Goal: Task Accomplishment & Management: Manage account settings

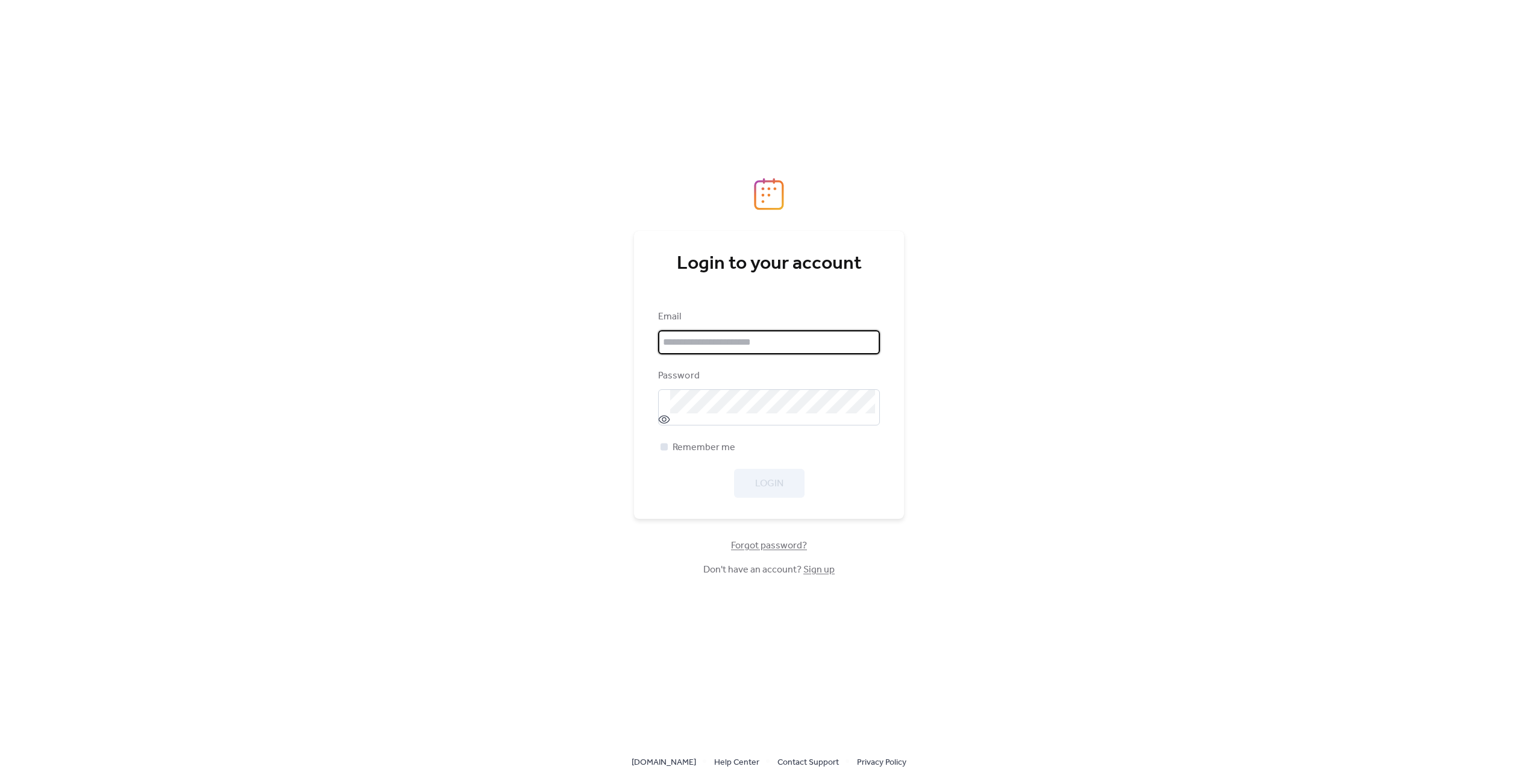
type input "**********"
click at [692, 455] on span "Remember me" at bounding box center [703, 448] width 62 height 15
click at [773, 479] on span "Login" at bounding box center [769, 484] width 28 height 15
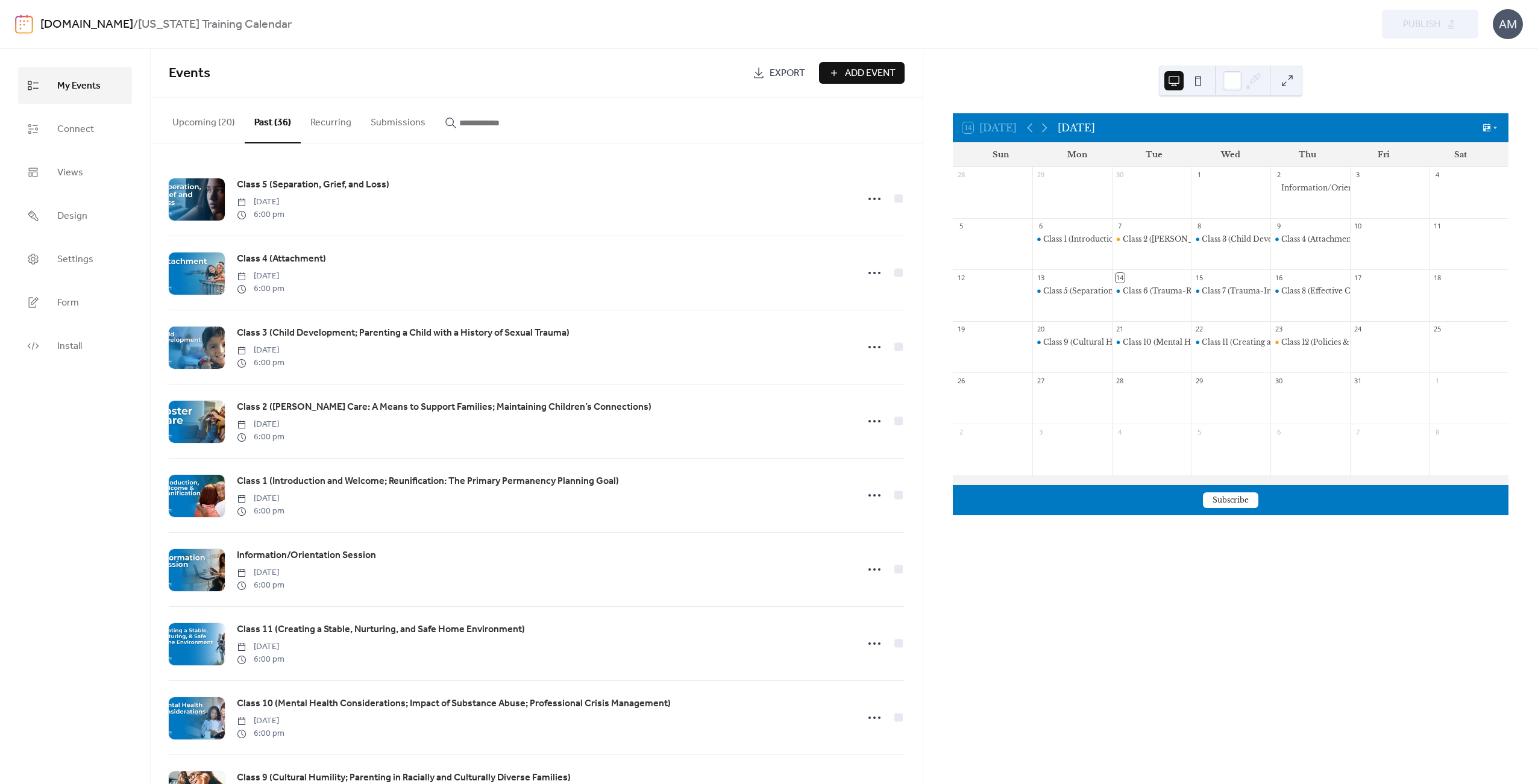
click at [39, 25] on div "[DOMAIN_NAME] / [US_STATE] Training Calendar Preview Publish AM" at bounding box center [769, 24] width 1508 height 48
click at [26, 26] on img at bounding box center [24, 24] width 18 height 19
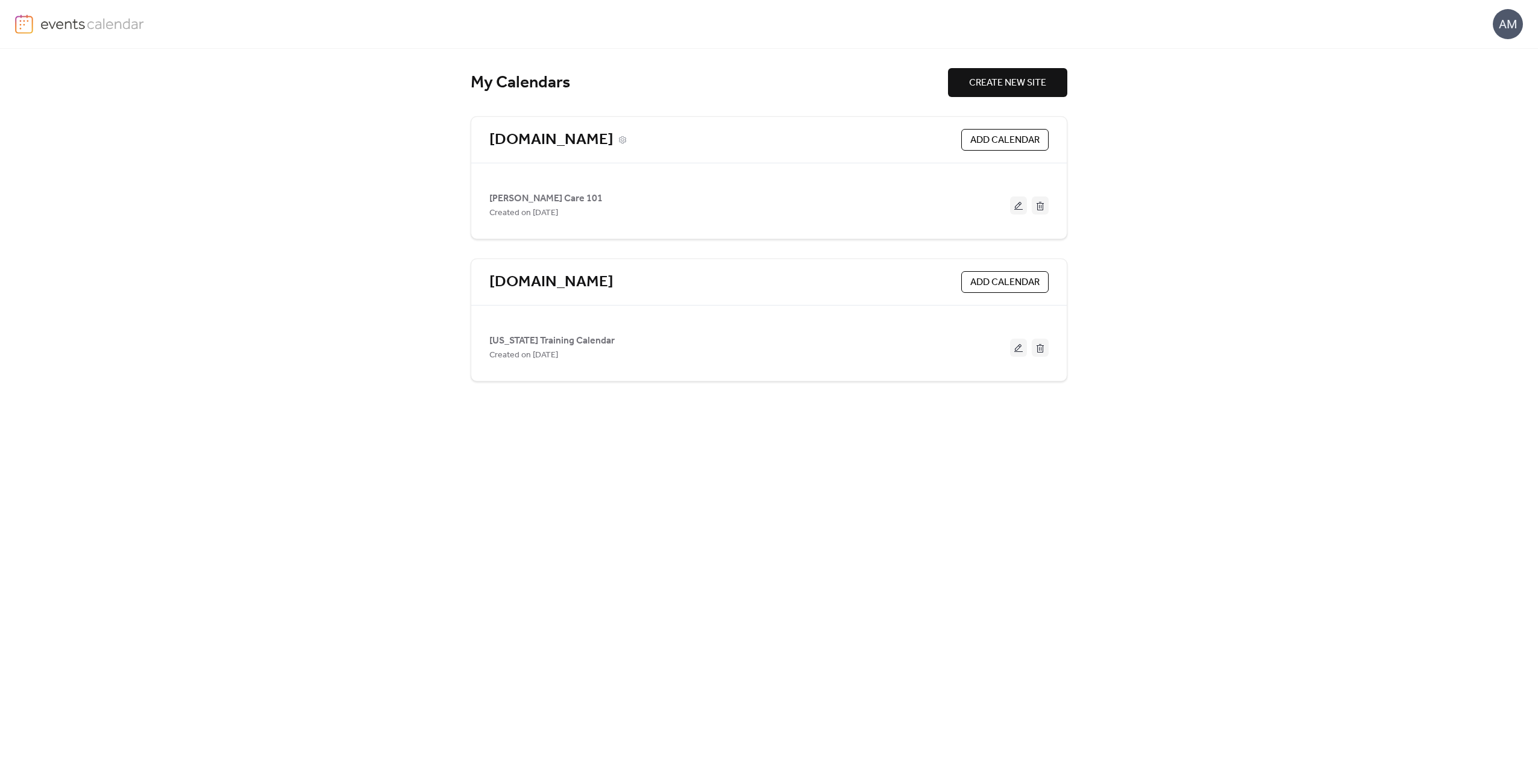
click at [554, 134] on link "[DOMAIN_NAME]" at bounding box center [551, 140] width 124 height 20
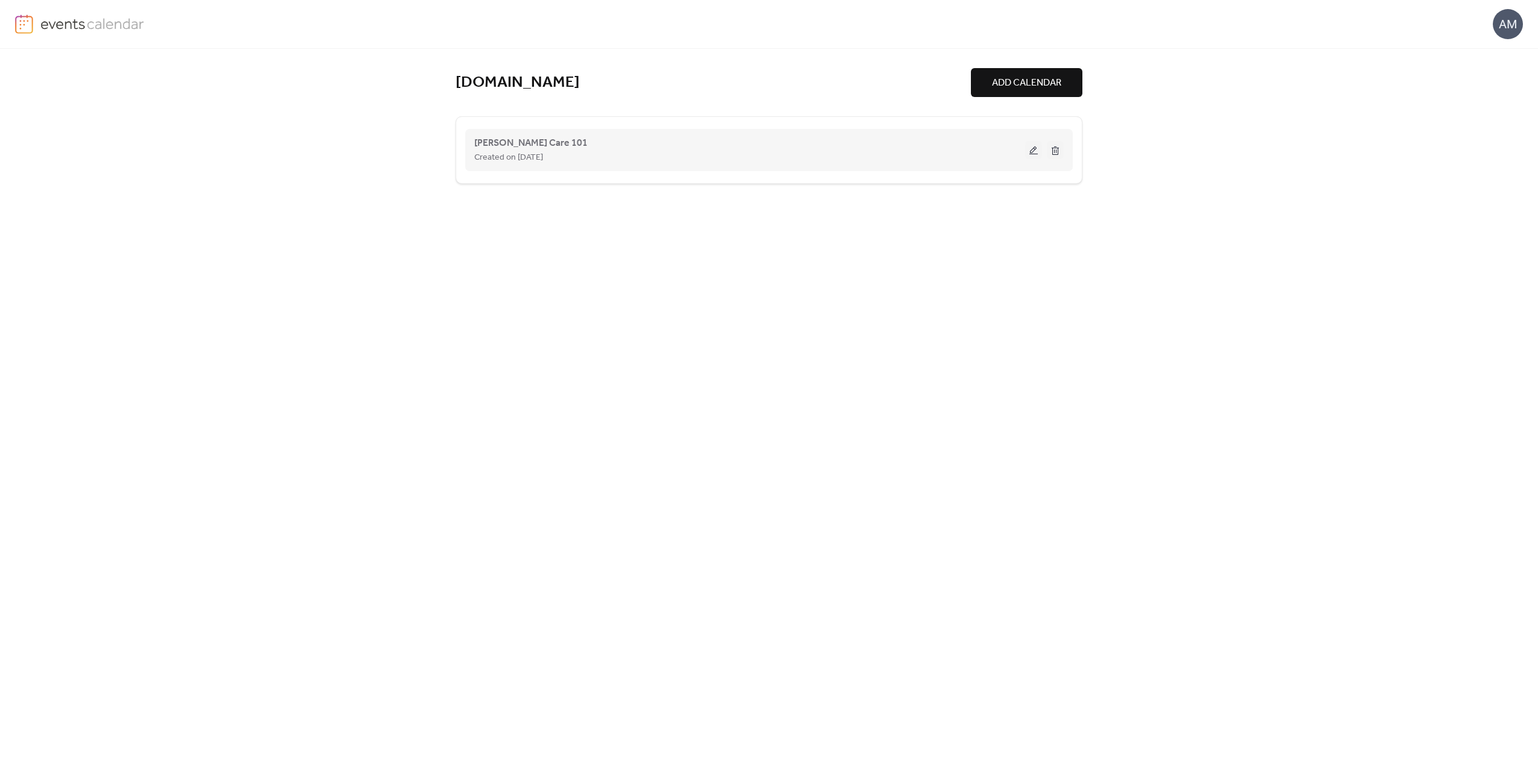
click at [955, 160] on div "Created on [DATE]" at bounding box center [749, 157] width 551 height 15
click at [1033, 155] on button at bounding box center [1033, 149] width 17 height 18
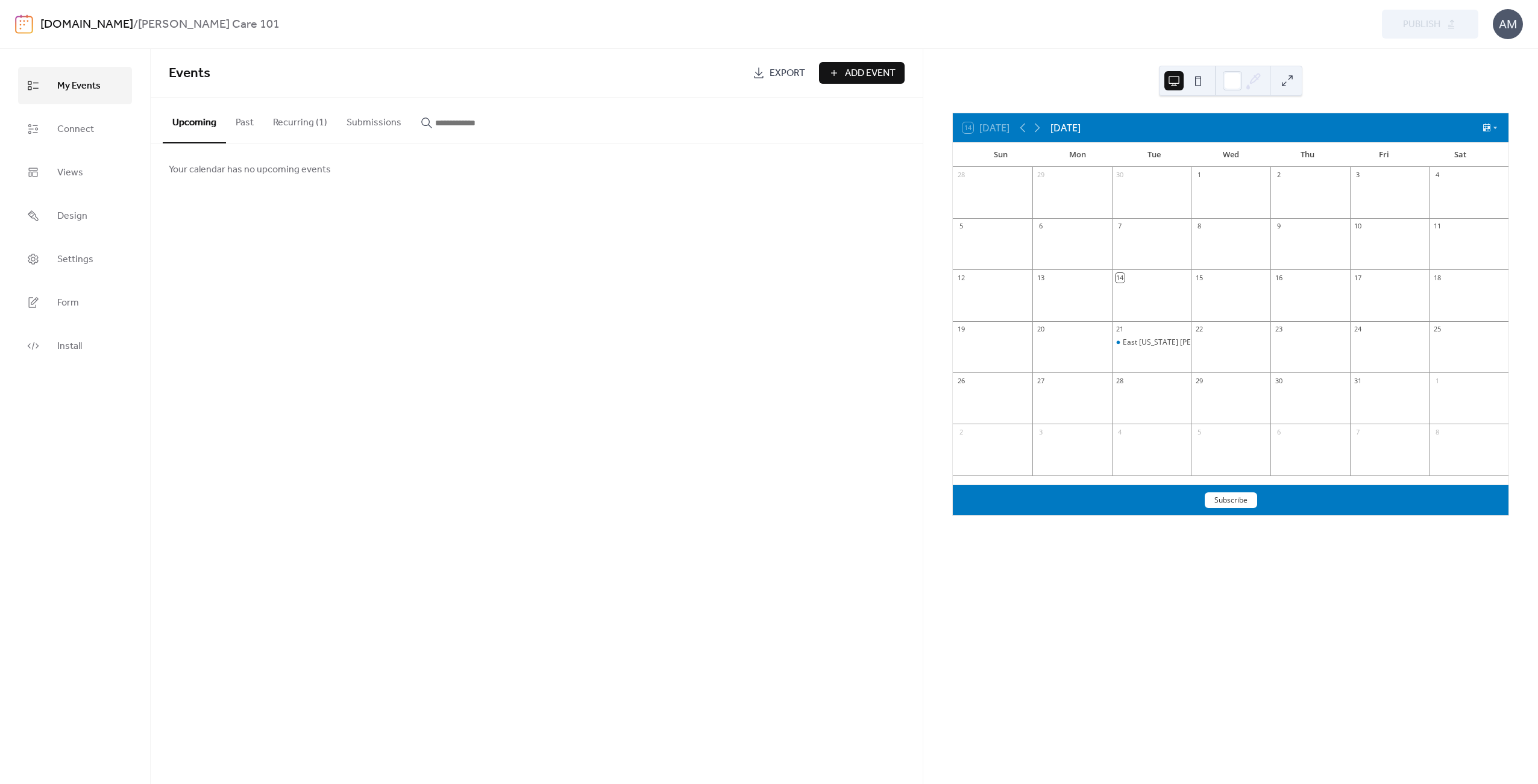
click at [252, 123] on button "Past" at bounding box center [245, 120] width 38 height 45
click at [285, 120] on button "Recurring (1)" at bounding box center [300, 120] width 74 height 45
click at [244, 128] on button "Past" at bounding box center [245, 120] width 38 height 45
click at [202, 122] on button "Upcoming" at bounding box center [194, 120] width 63 height 45
click at [1145, 341] on div "East [US_STATE] [PERSON_NAME] Care 101- Informational Session" at bounding box center [1234, 342] width 224 height 10
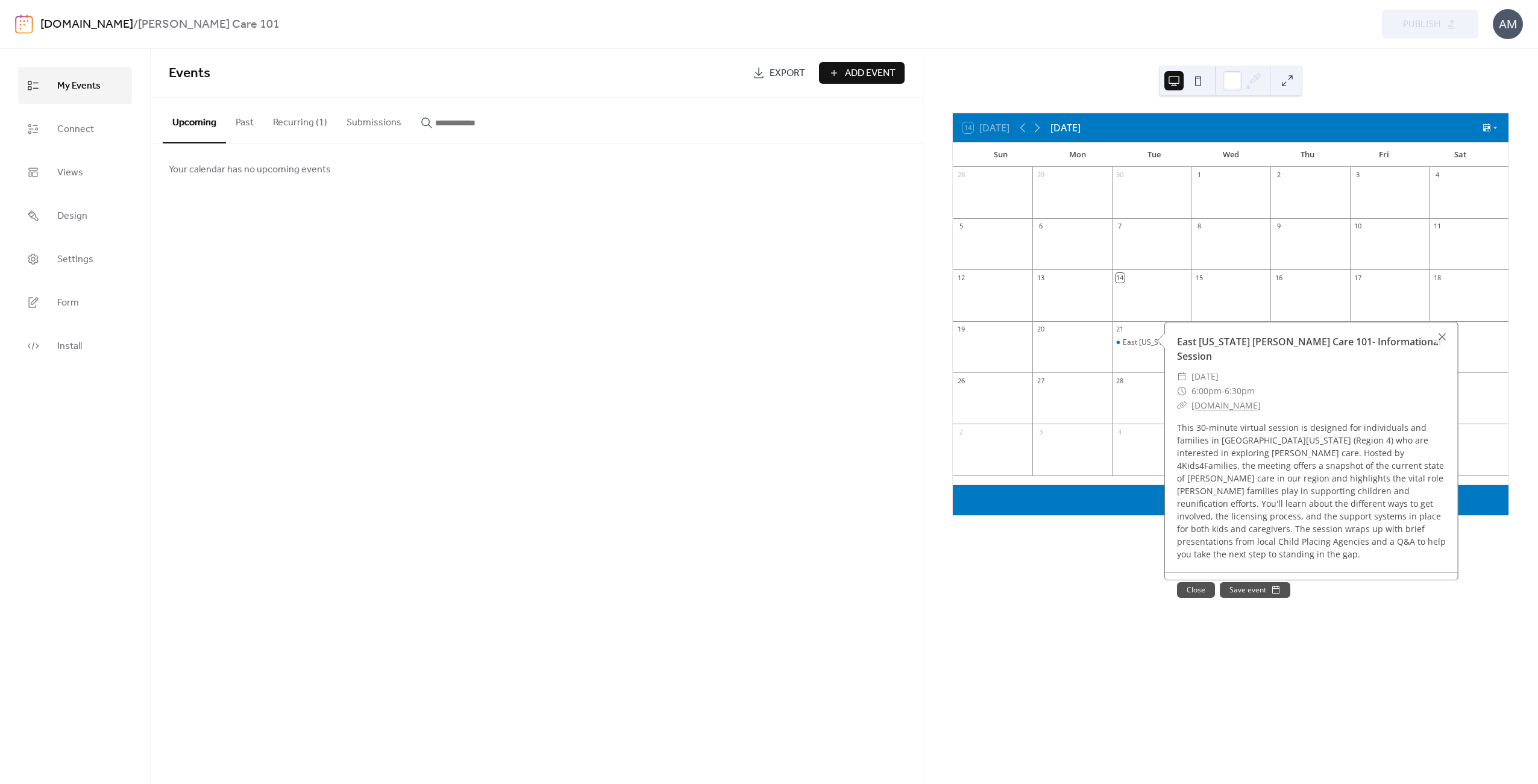
click at [1086, 559] on div "14 [DATE] [DATE] Sun Mon Tue Wed Thu Fri Sat 28 29 30 1 2 3 4 5 6 7 8 9 10 11 1…" at bounding box center [1230, 416] width 615 height 736
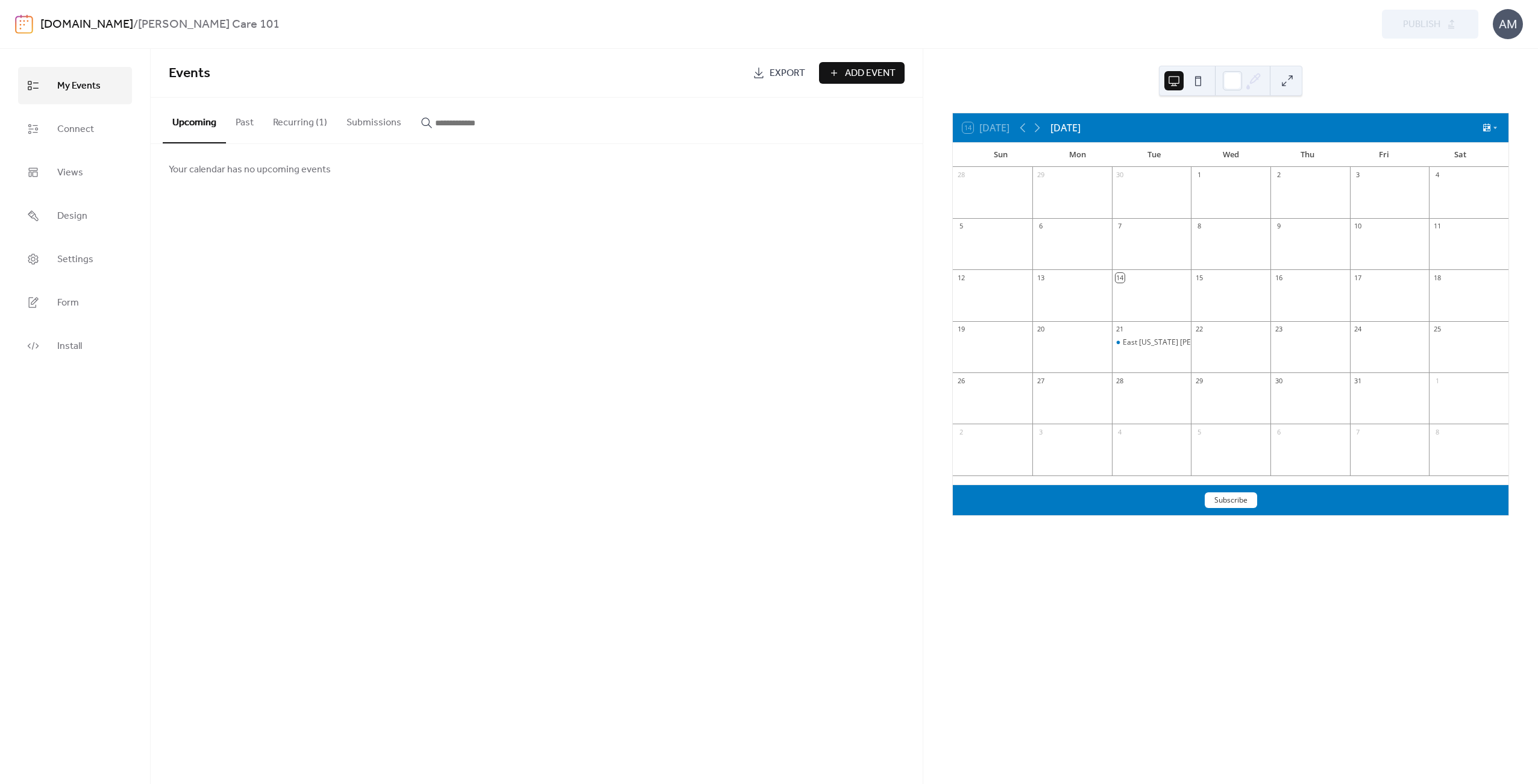
click at [1048, 128] on div "14 [DATE] [DATE]" at bounding box center [1230, 128] width 555 height 29
click at [1038, 129] on icon at bounding box center [1037, 128] width 15 height 15
click at [1023, 132] on icon at bounding box center [1023, 128] width 15 height 15
click at [1033, 129] on icon at bounding box center [1037, 128] width 15 height 15
click at [1036, 131] on icon at bounding box center [1037, 128] width 15 height 15
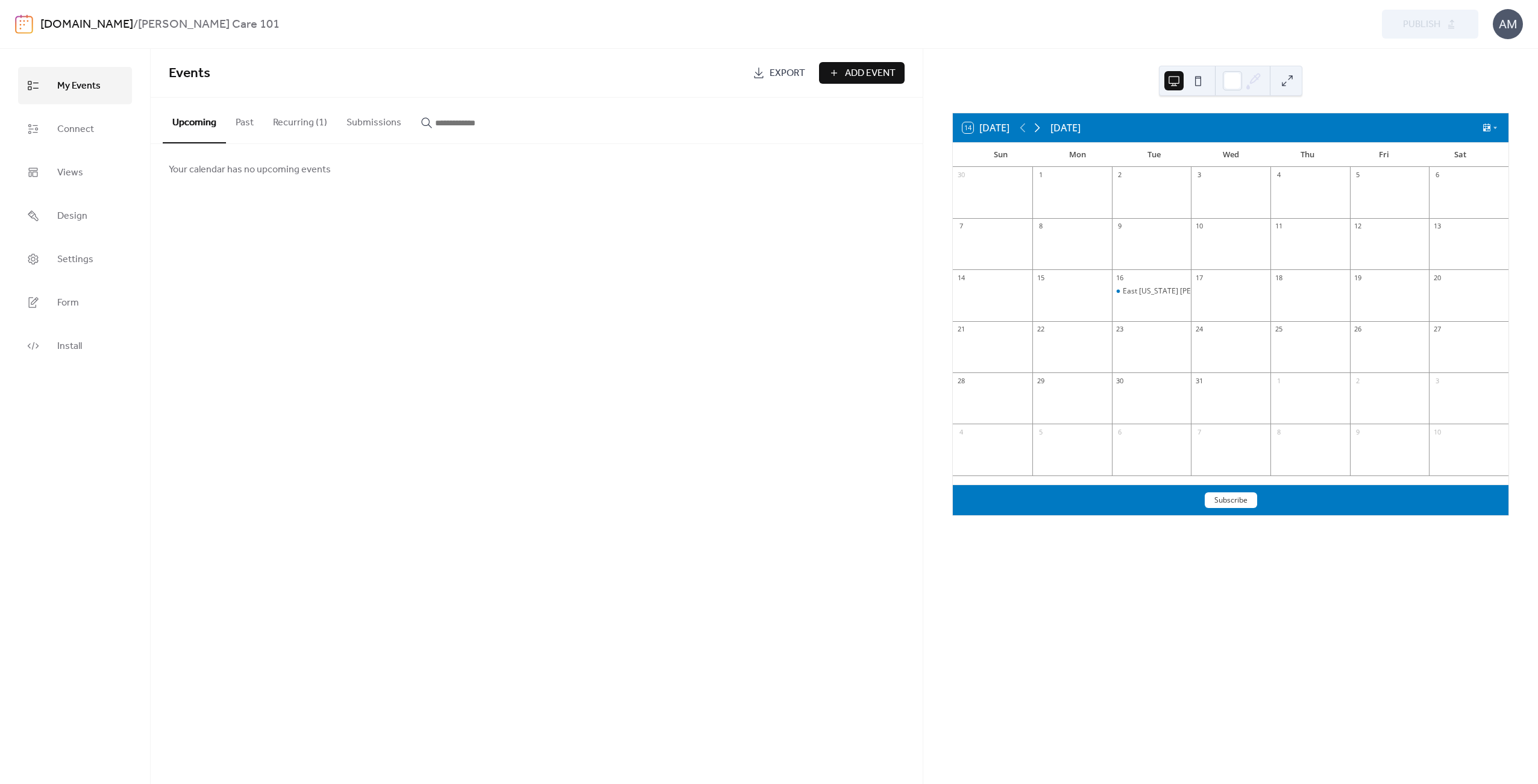
click at [1036, 131] on icon at bounding box center [1037, 128] width 15 height 15
click at [1025, 132] on icon at bounding box center [1023, 128] width 15 height 15
click at [1410, 42] on div "[DOMAIN_NAME] / [PERSON_NAME] Care 101 Preview Publish AM" at bounding box center [769, 24] width 1508 height 48
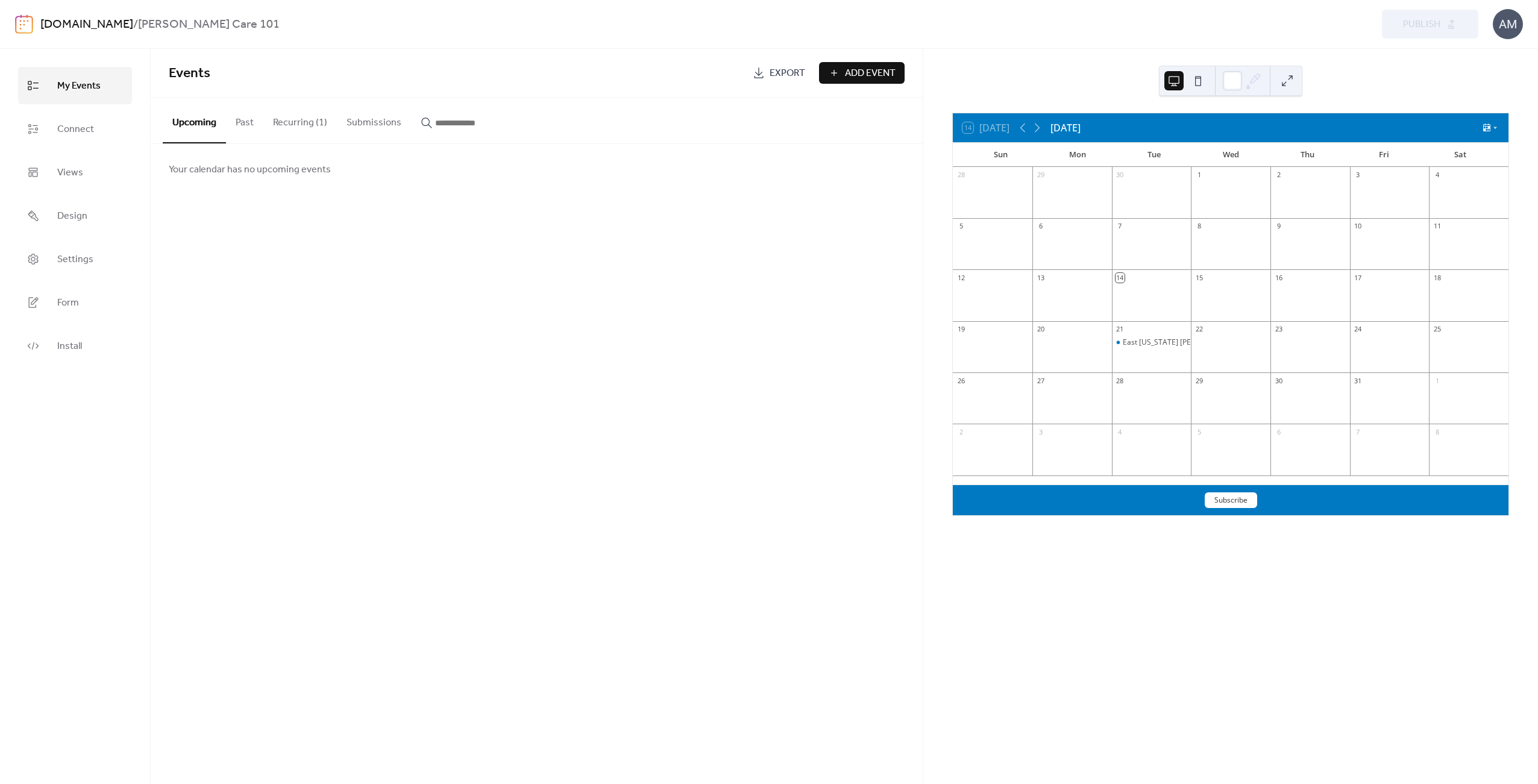
click at [1417, 20] on div "Preview Publish" at bounding box center [1156, 25] width 644 height 29
click at [1416, 35] on div "Preview Publish" at bounding box center [1156, 25] width 644 height 29
click at [296, 118] on button "Recurring (1)" at bounding box center [300, 120] width 74 height 45
click at [230, 124] on button "Past" at bounding box center [245, 120] width 38 height 45
click at [190, 121] on button "Upcoming" at bounding box center [194, 120] width 63 height 45
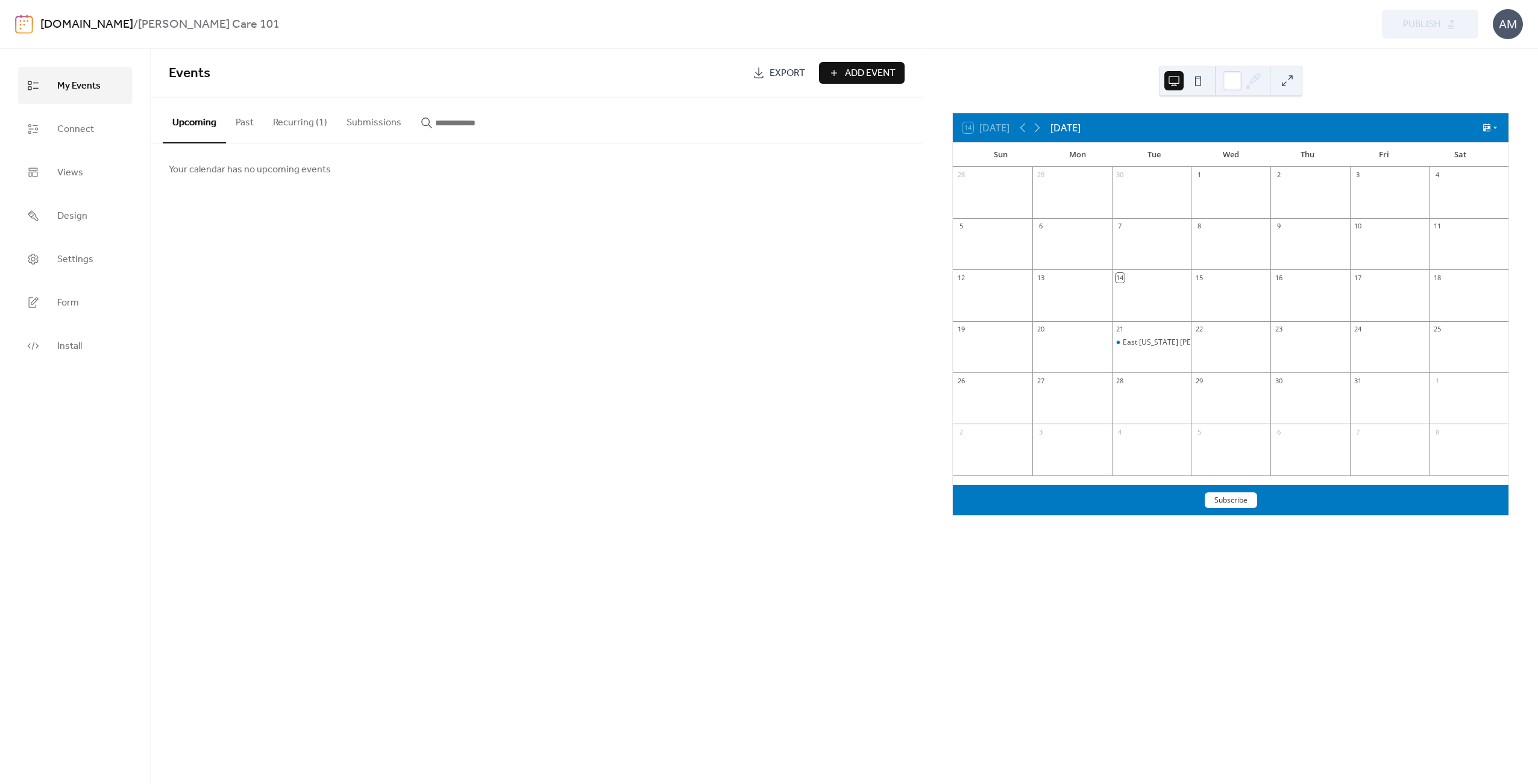
click at [356, 122] on button "Submissions" at bounding box center [374, 120] width 74 height 45
click at [284, 127] on button "Recurring (1)" at bounding box center [300, 120] width 74 height 45
click at [213, 129] on button "Upcoming" at bounding box center [194, 120] width 63 height 45
click at [74, 345] on span "Install" at bounding box center [69, 346] width 25 height 19
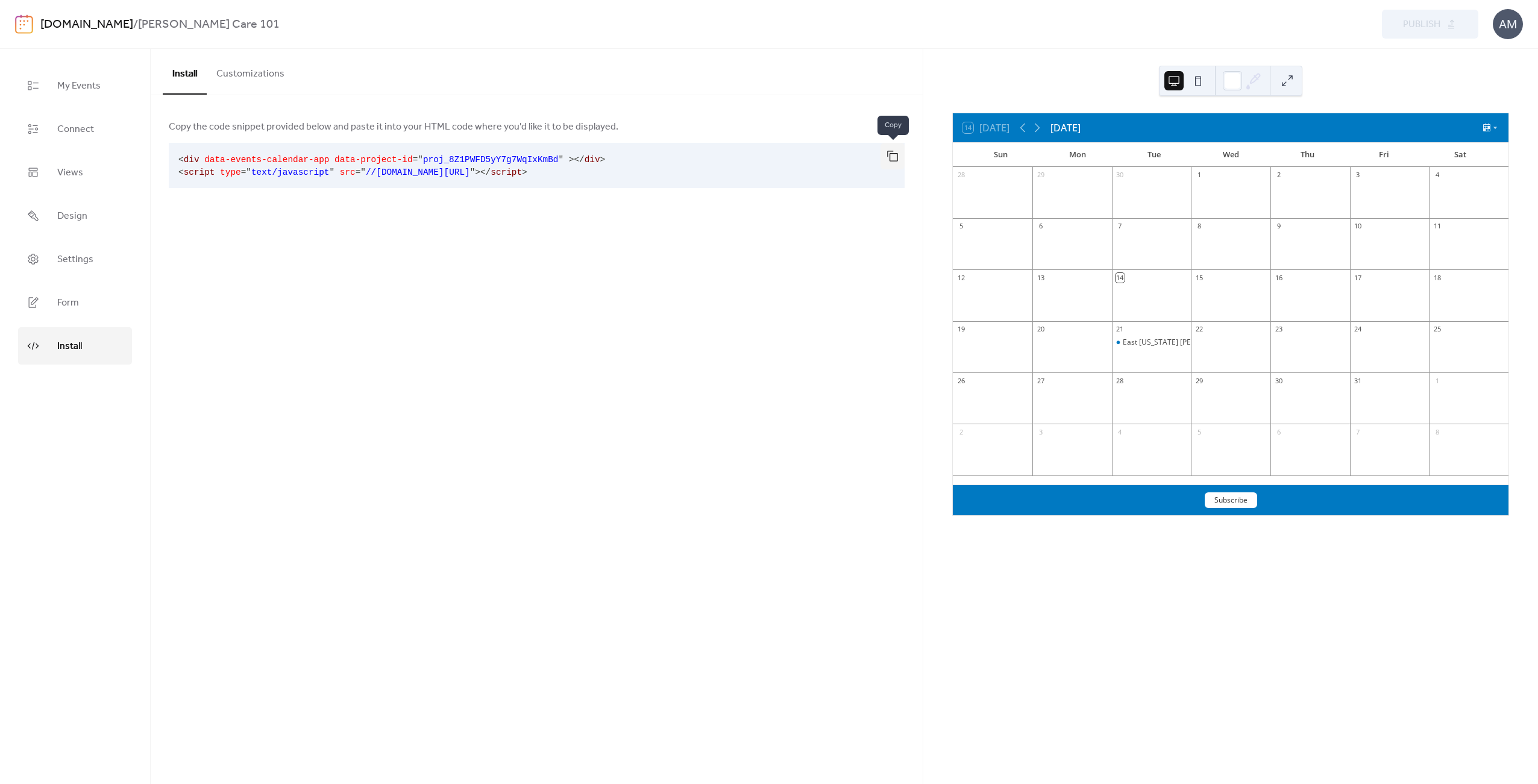
click at [894, 153] on button "button" at bounding box center [892, 156] width 24 height 26
